Goal: Information Seeking & Learning: Learn about a topic

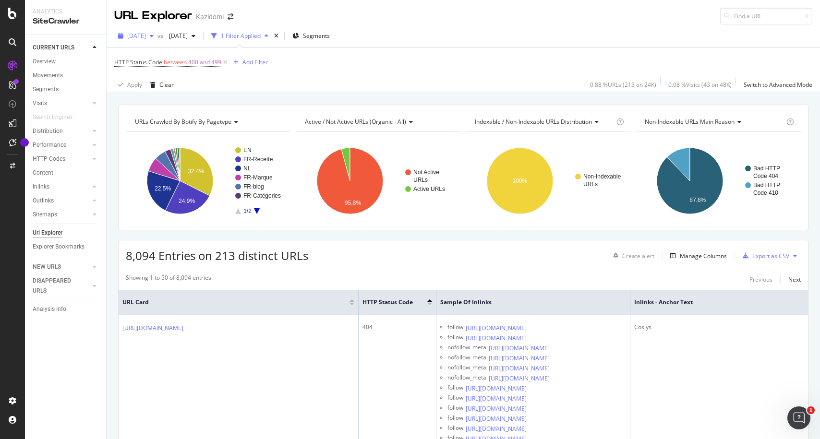
click at [146, 38] on span "[DATE]" at bounding box center [136, 36] width 19 height 8
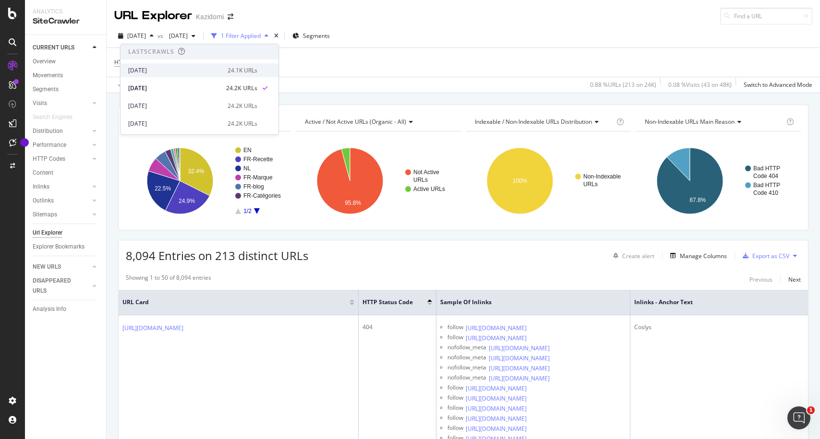
click at [166, 71] on div "[DATE]" at bounding box center [175, 70] width 94 height 9
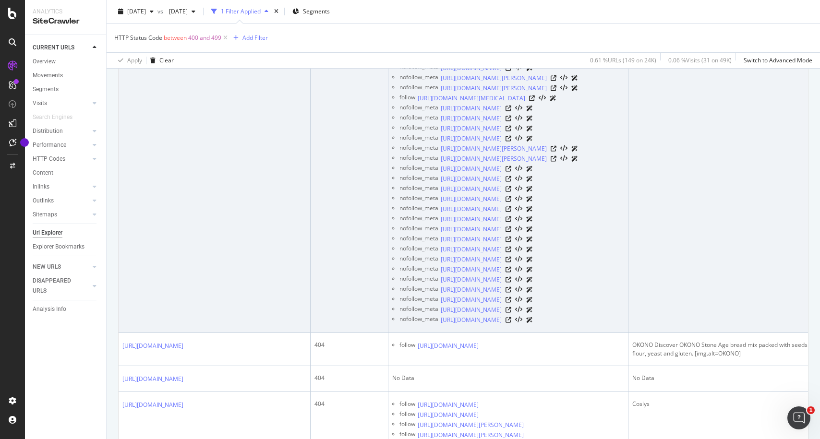
scroll to position [399, 0]
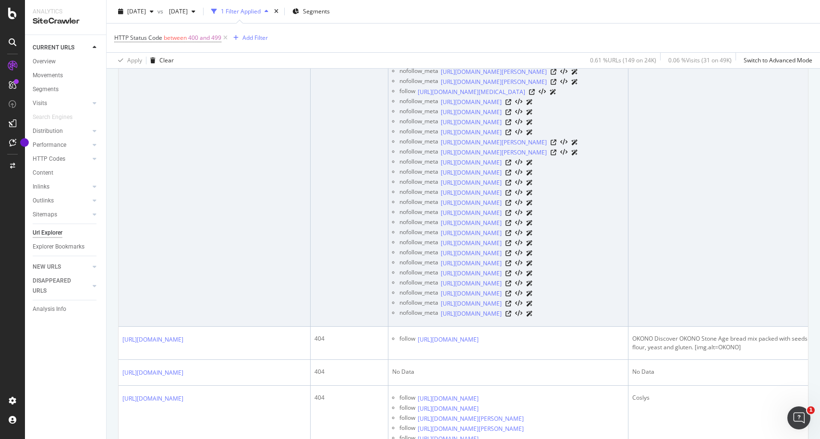
click at [511, 55] on icon at bounding box center [508, 52] width 6 height 6
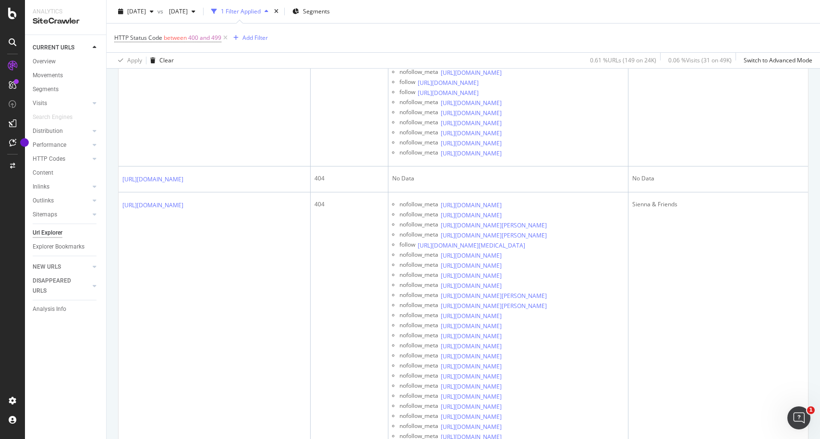
scroll to position [1045, 0]
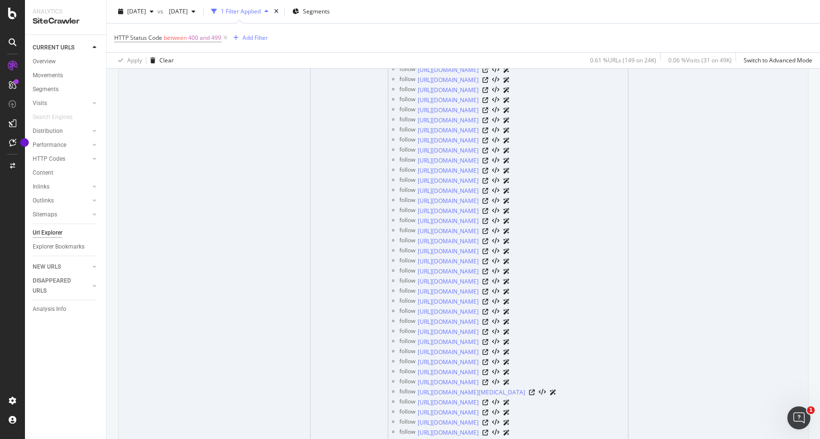
scroll to position [2453, 0]
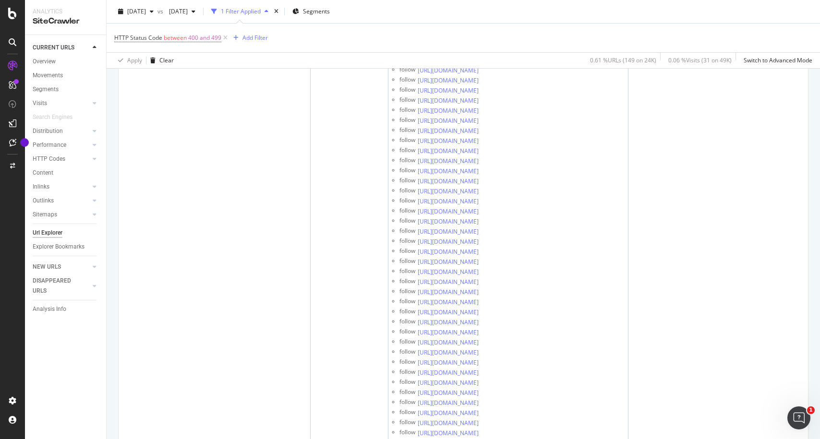
scroll to position [0, 0]
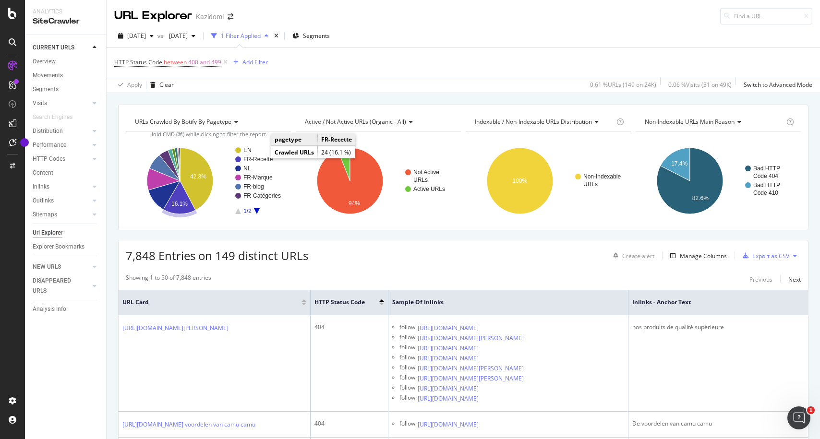
click at [259, 159] on text "FR-Recette" at bounding box center [258, 159] width 30 height 7
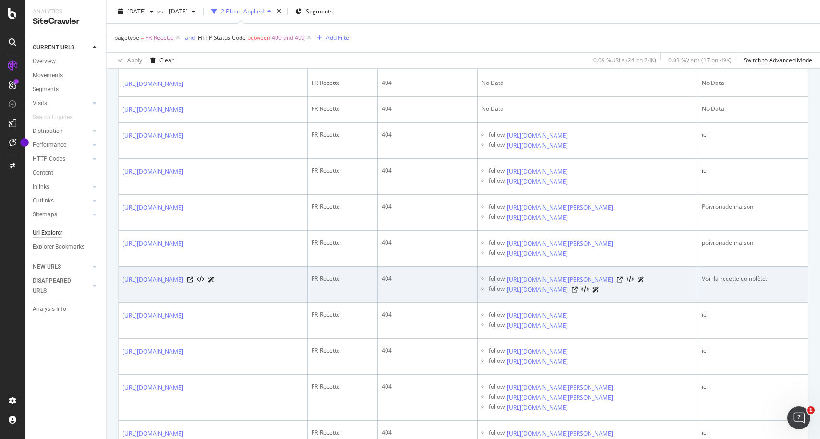
scroll to position [203, 0]
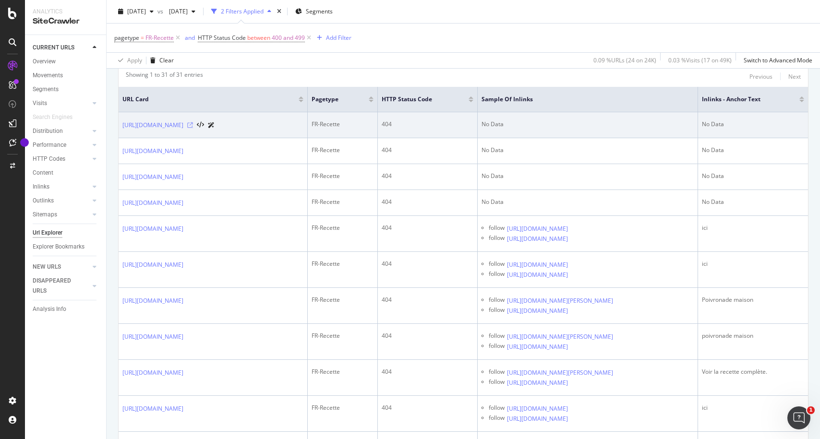
click at [193, 124] on icon at bounding box center [190, 125] width 6 height 6
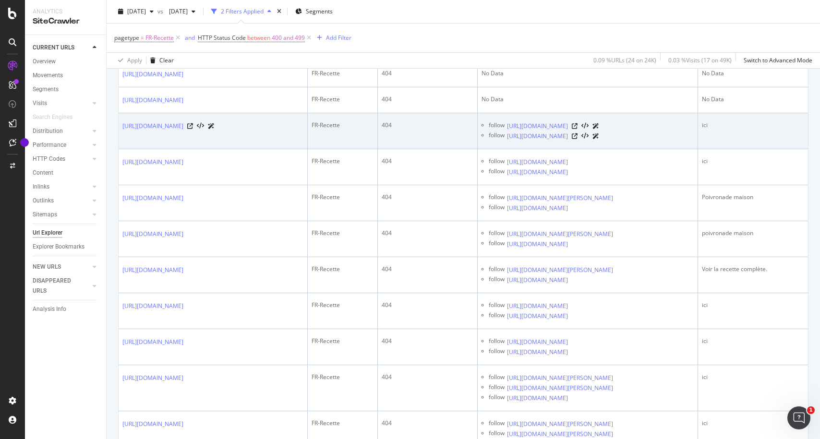
scroll to position [308, 0]
click at [577, 127] on icon at bounding box center [575, 124] width 6 height 6
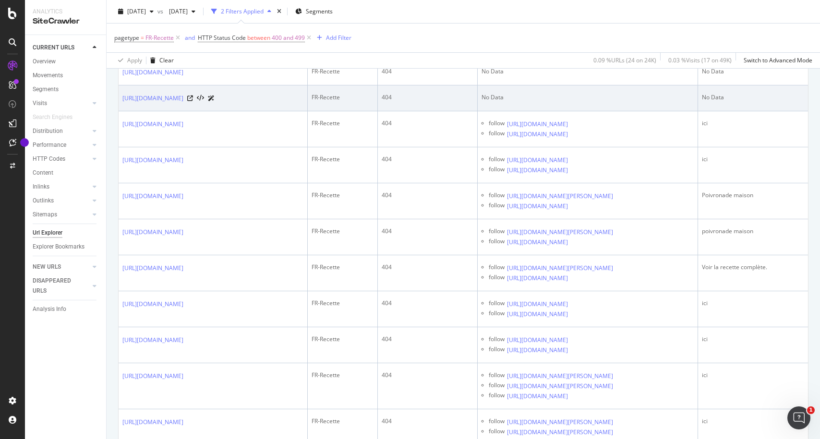
scroll to position [0, 0]
